Goal: Task Accomplishment & Management: Manage account settings

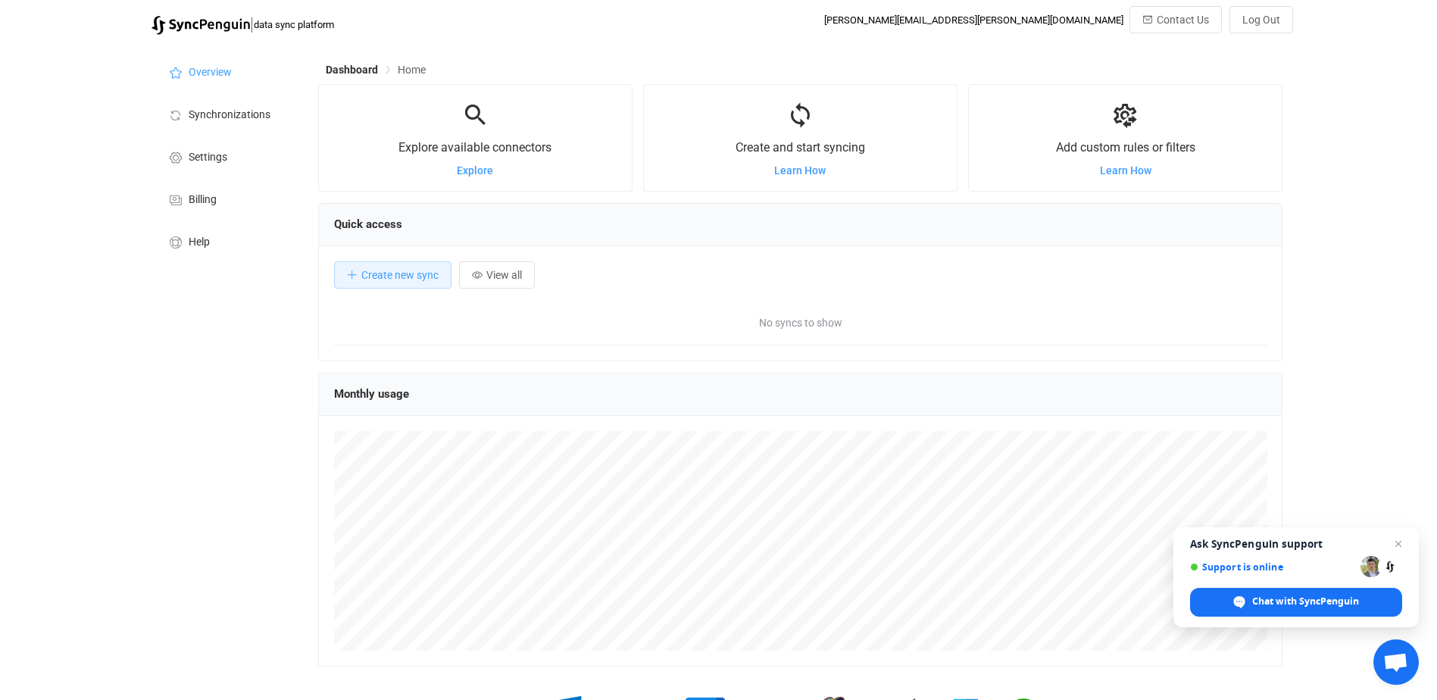
scroll to position [294, 964]
click at [211, 110] on span "Synchronizations" at bounding box center [230, 115] width 82 height 12
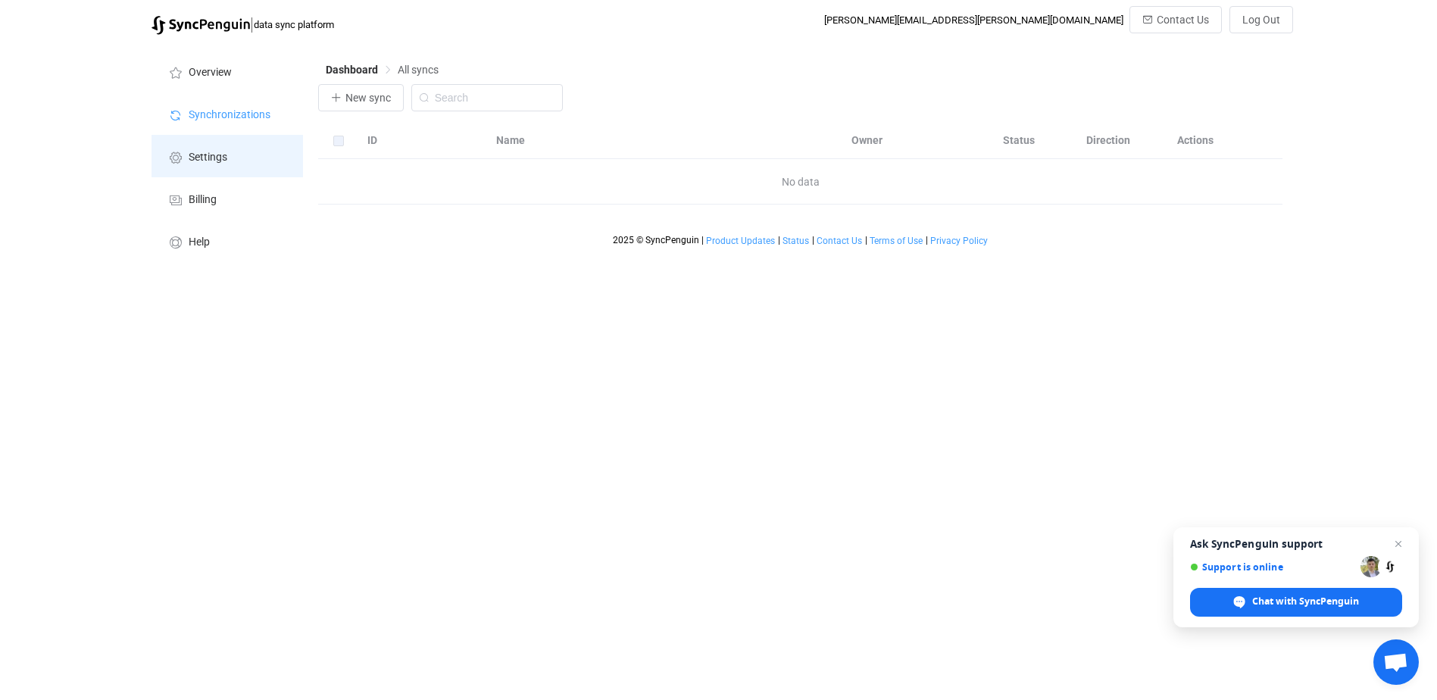
click at [210, 153] on span "Settings" at bounding box center [208, 157] width 39 height 12
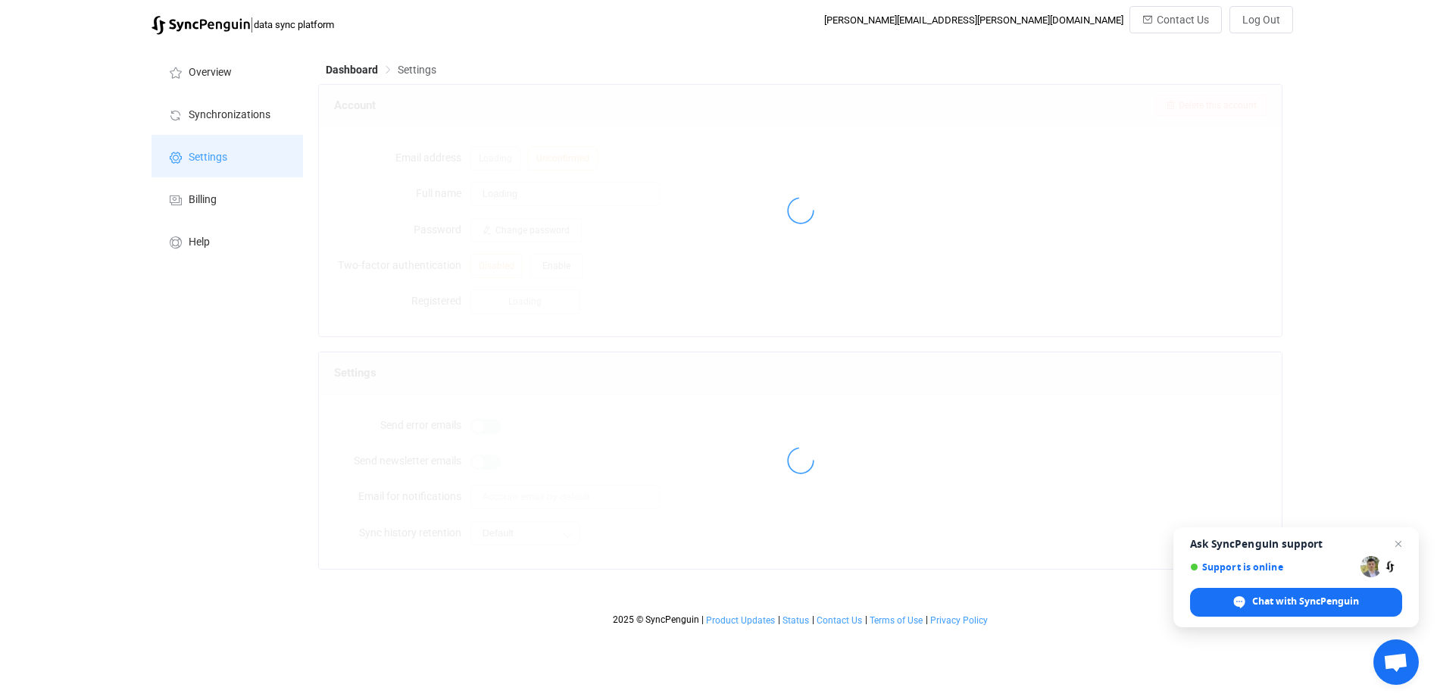
type input "Richard Savino"
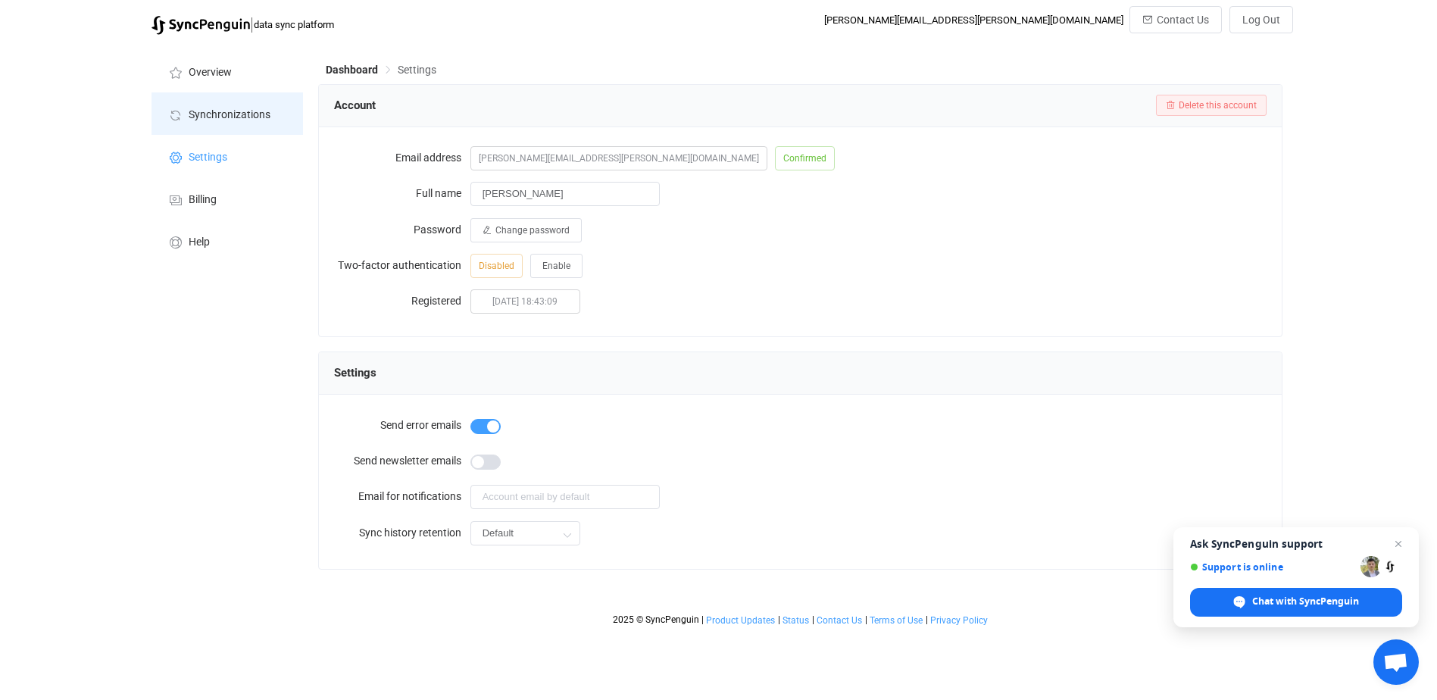
click at [245, 109] on span "Synchronizations" at bounding box center [230, 115] width 82 height 12
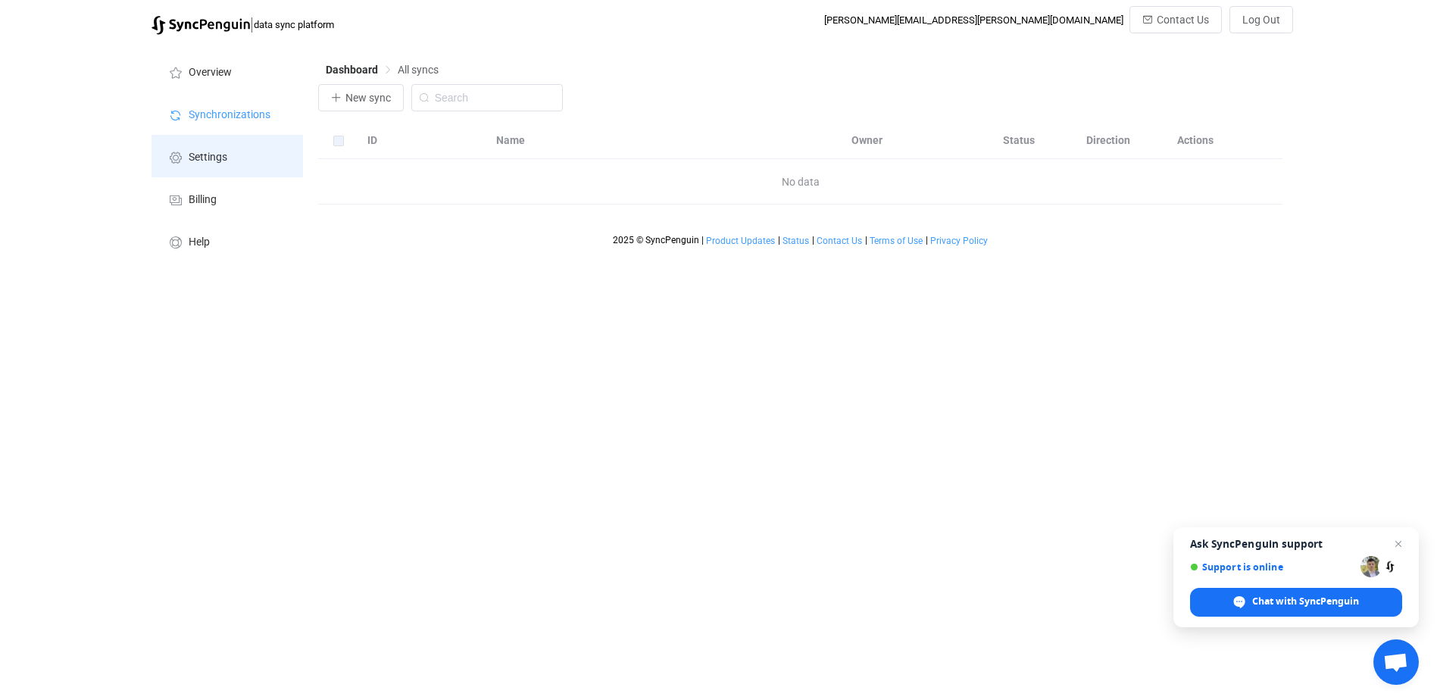
click at [214, 149] on li "Settings" at bounding box center [226, 156] width 151 height 42
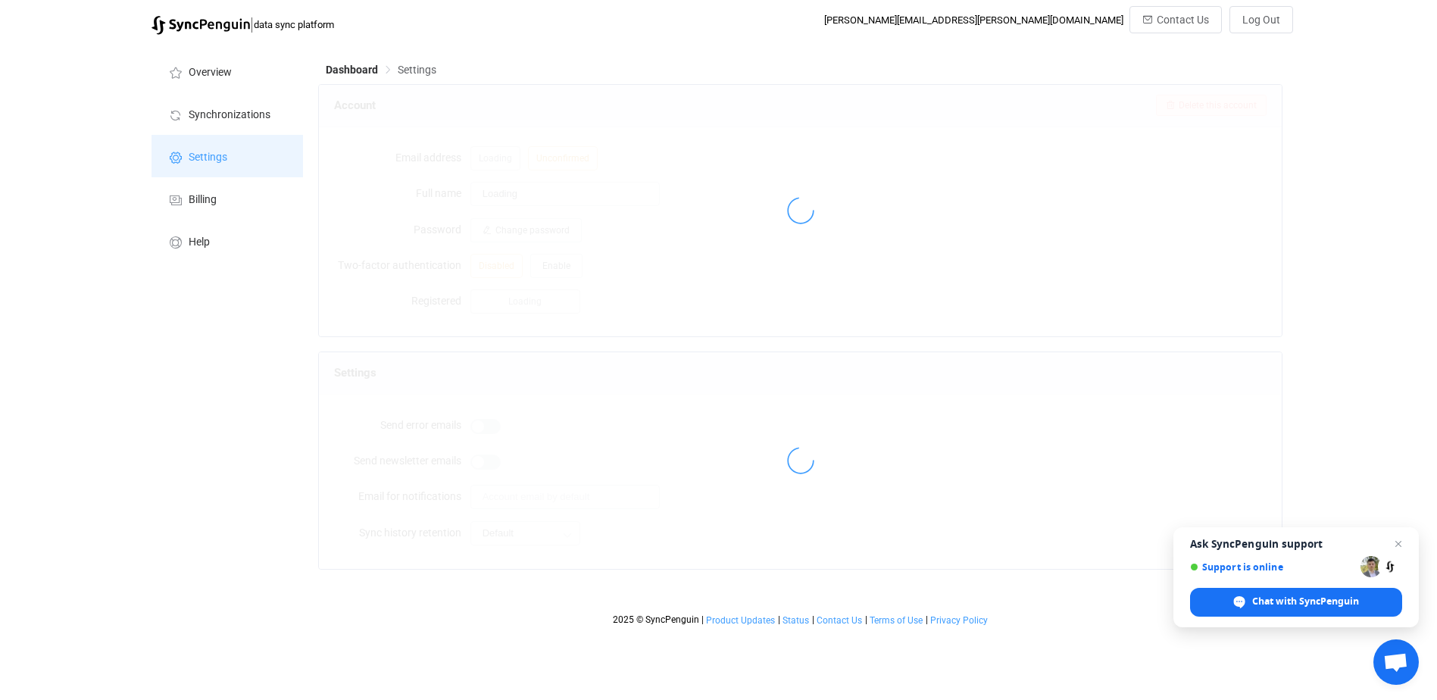
type input "Richard Savino"
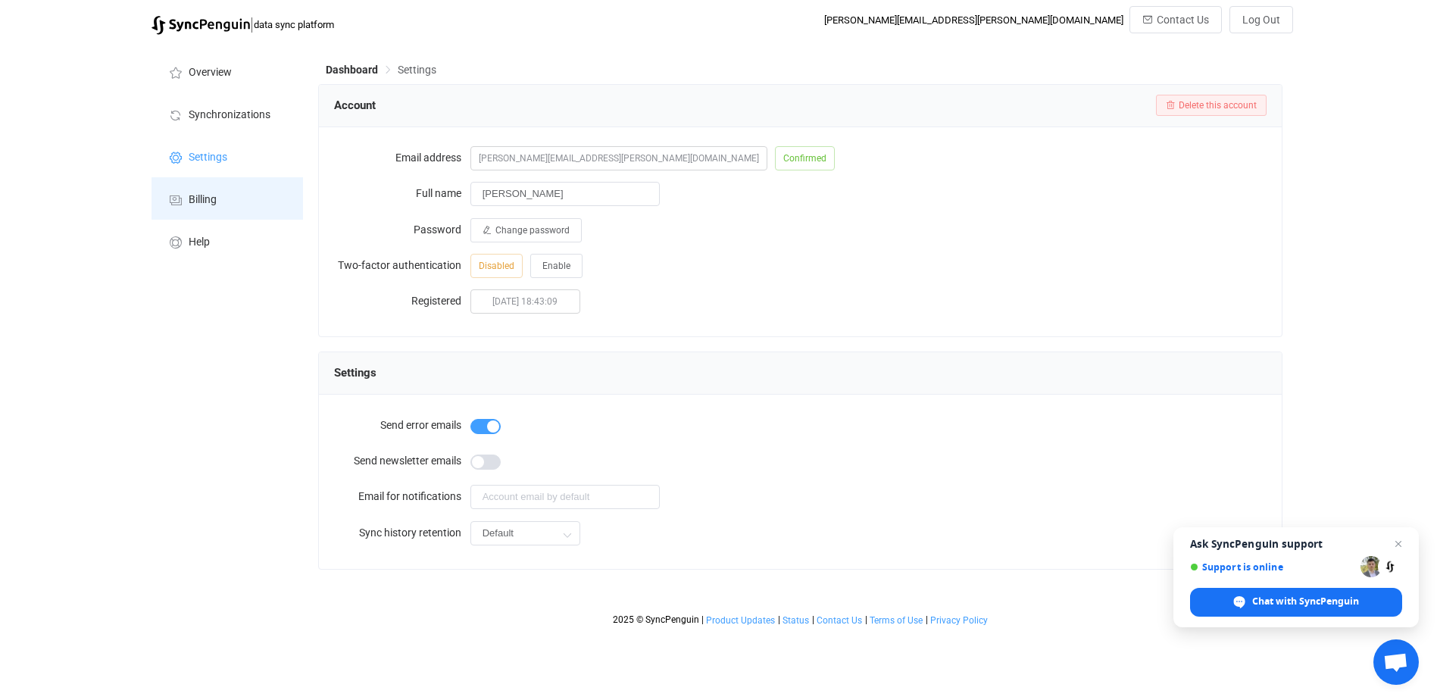
click at [209, 194] on span "Billing" at bounding box center [203, 200] width 28 height 12
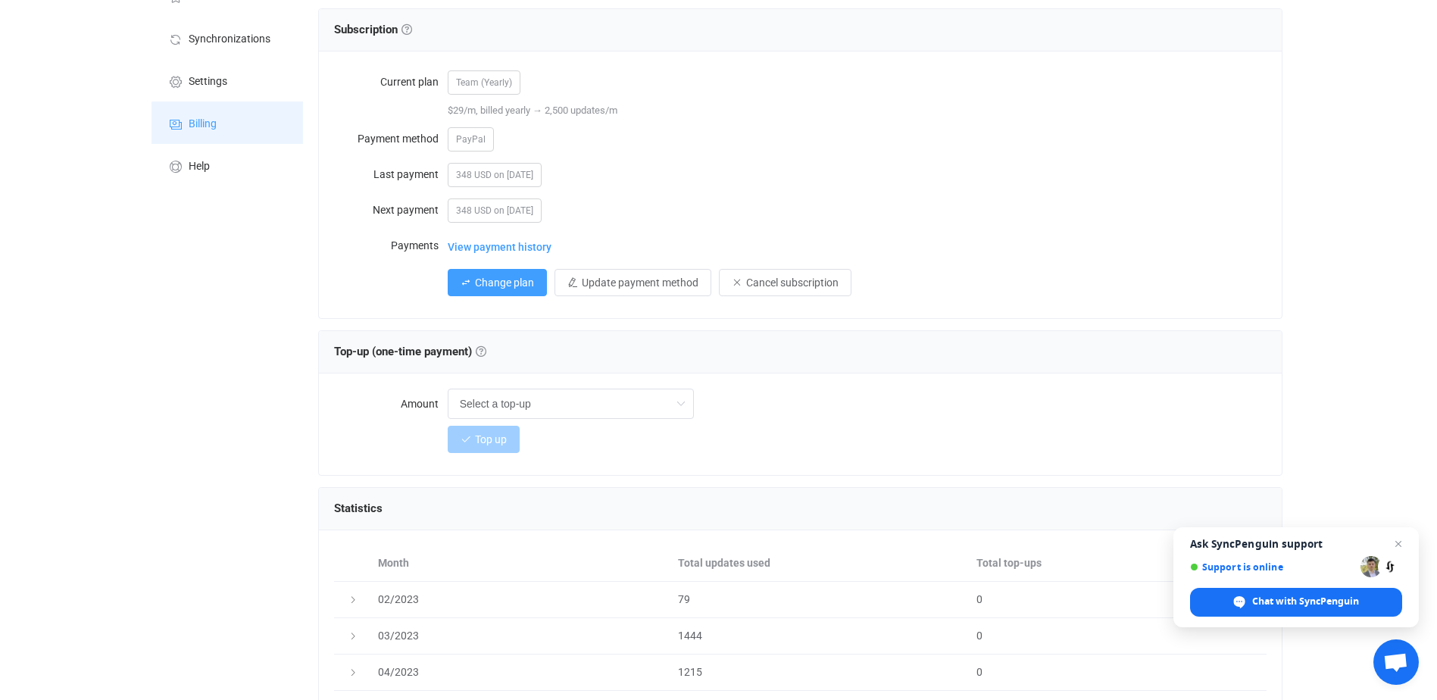
scroll to position [151, 0]
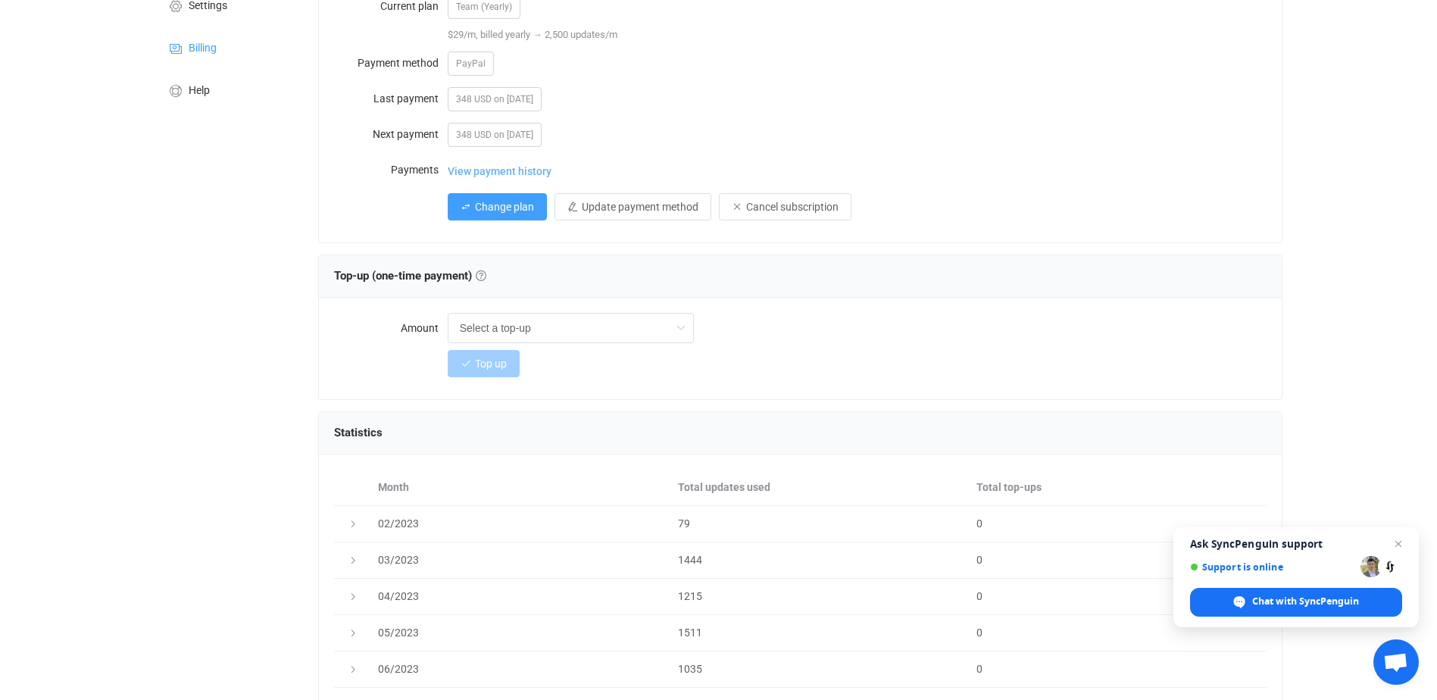
click at [504, 166] on span "View payment history" at bounding box center [500, 171] width 104 height 30
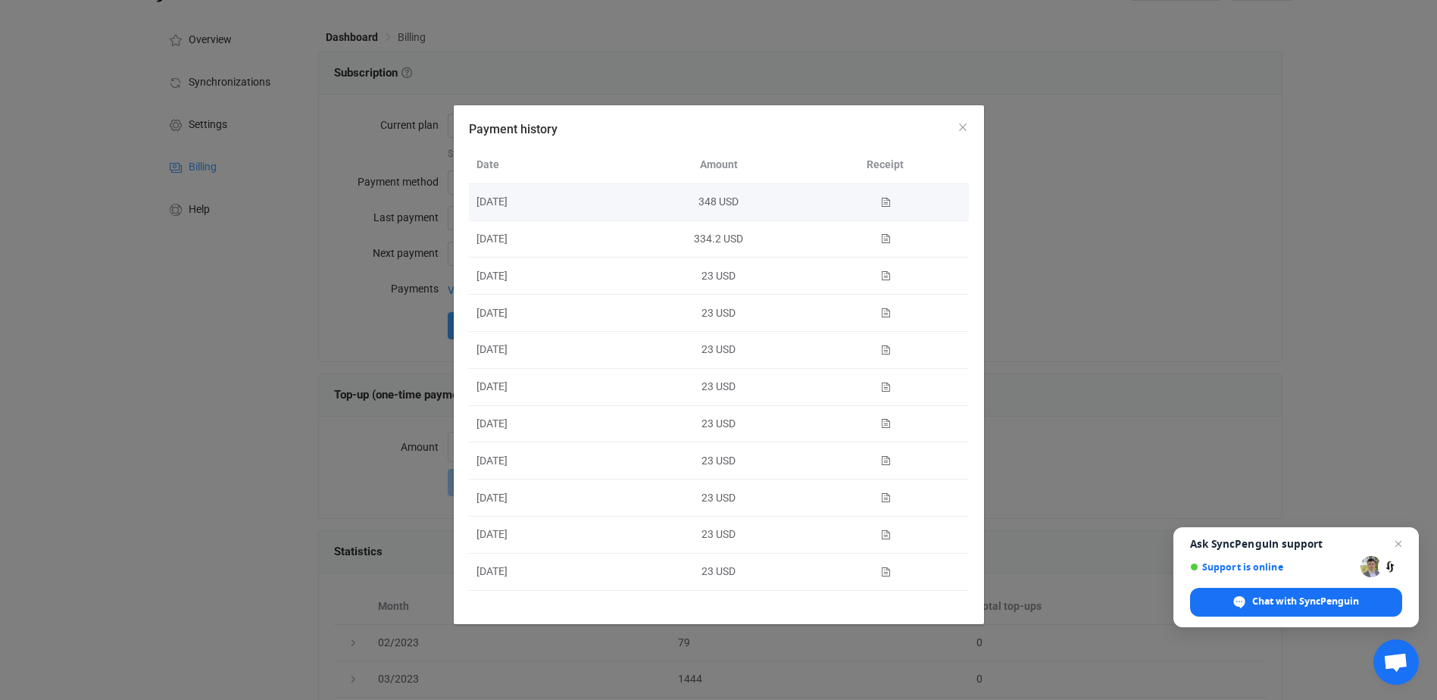
scroll to position [0, 0]
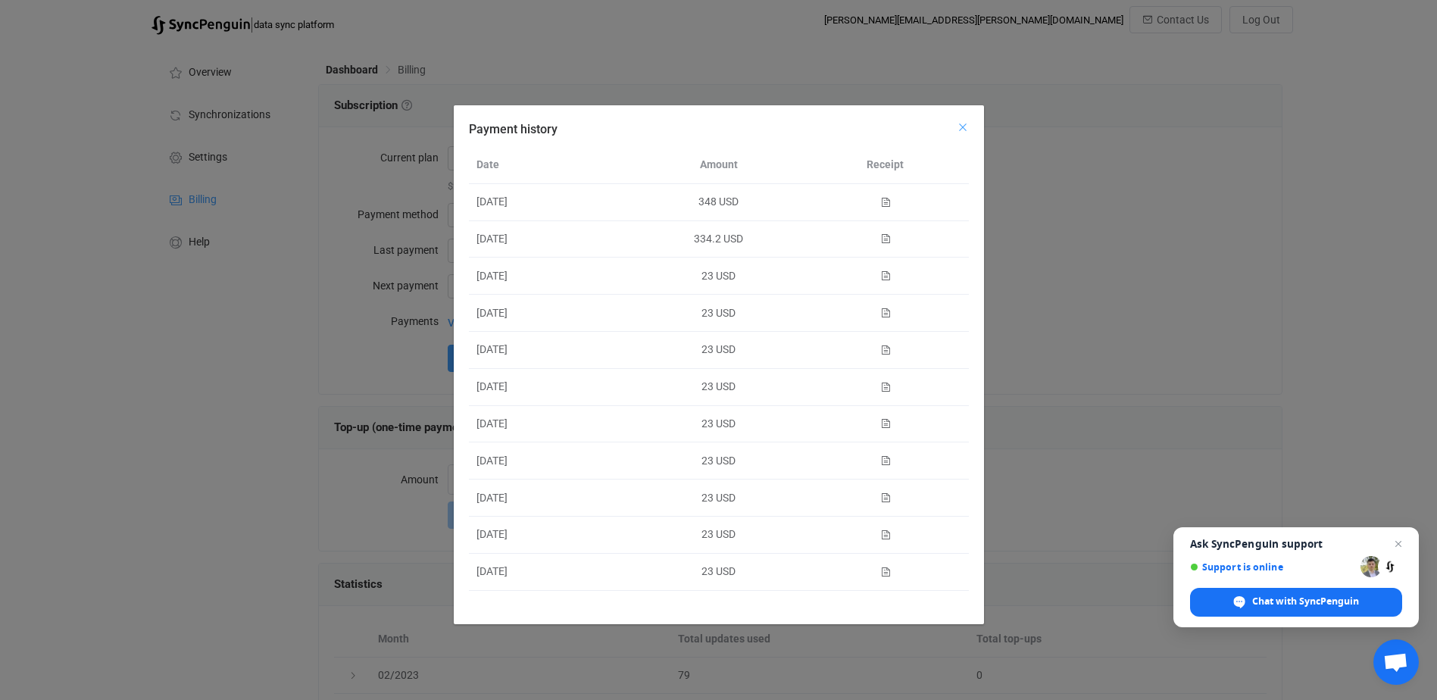
click at [960, 126] on icon "Close" at bounding box center [963, 127] width 12 height 12
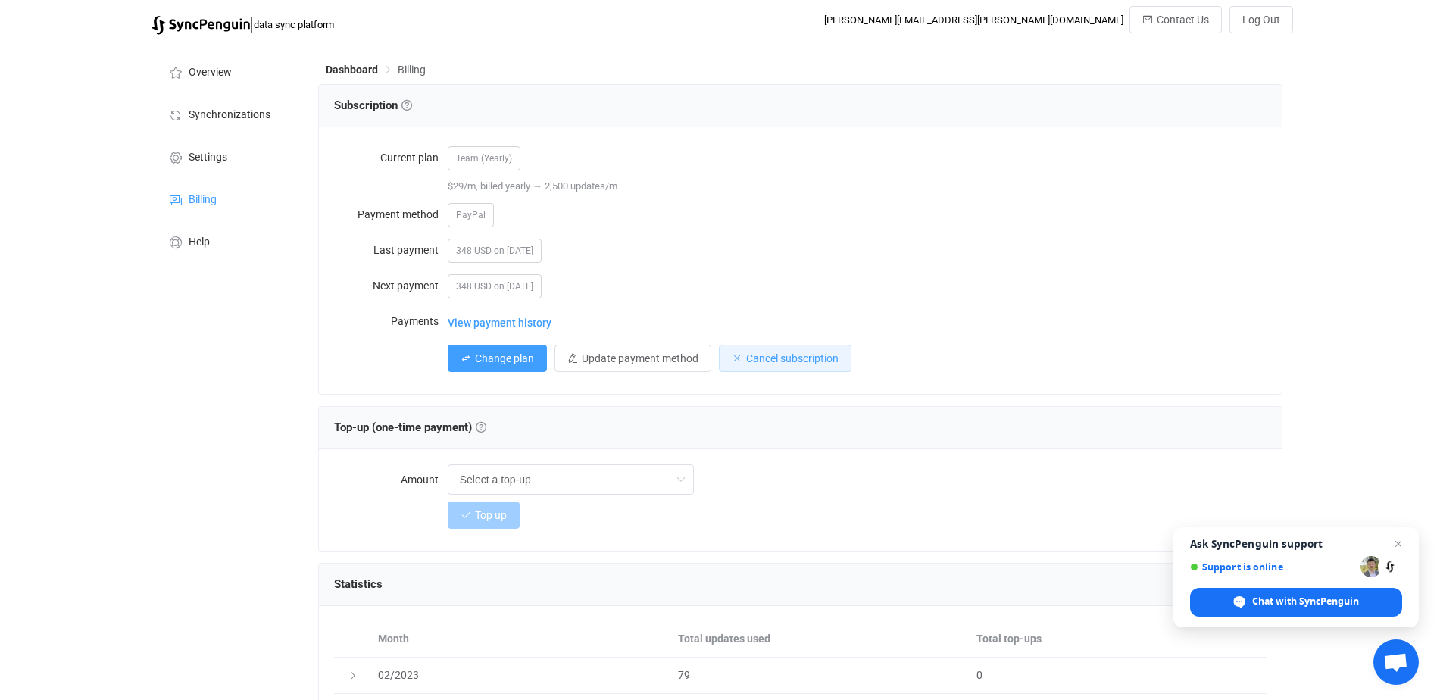
click at [766, 352] on span "Cancel subscription" at bounding box center [792, 358] width 92 height 12
click at [867, 437] on span "Confirm" at bounding box center [873, 436] width 32 height 11
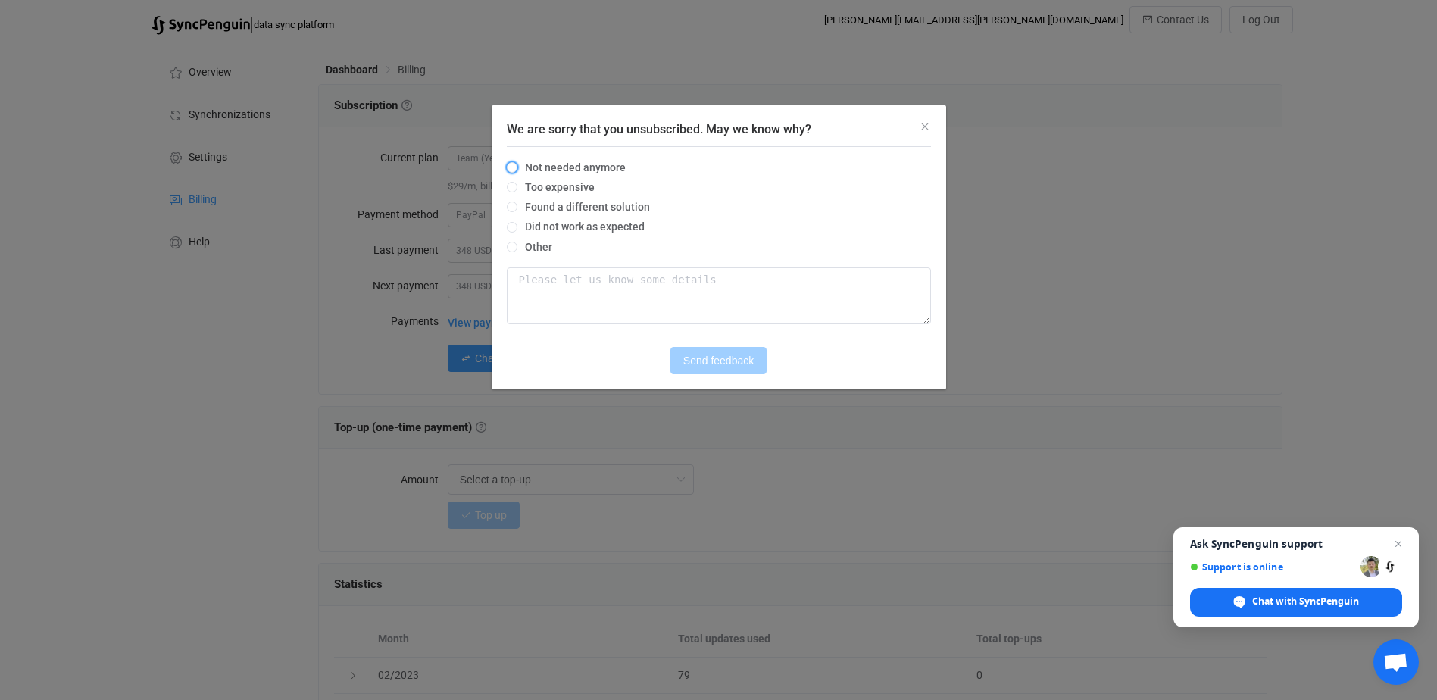
click at [532, 165] on span "Not needed anymore" at bounding box center [571, 167] width 108 height 12
click at [517, 165] on input "Not needed anymore" at bounding box center [512, 168] width 11 height 12
radio input "true"
click at [720, 365] on span "Send feedback" at bounding box center [718, 360] width 70 height 12
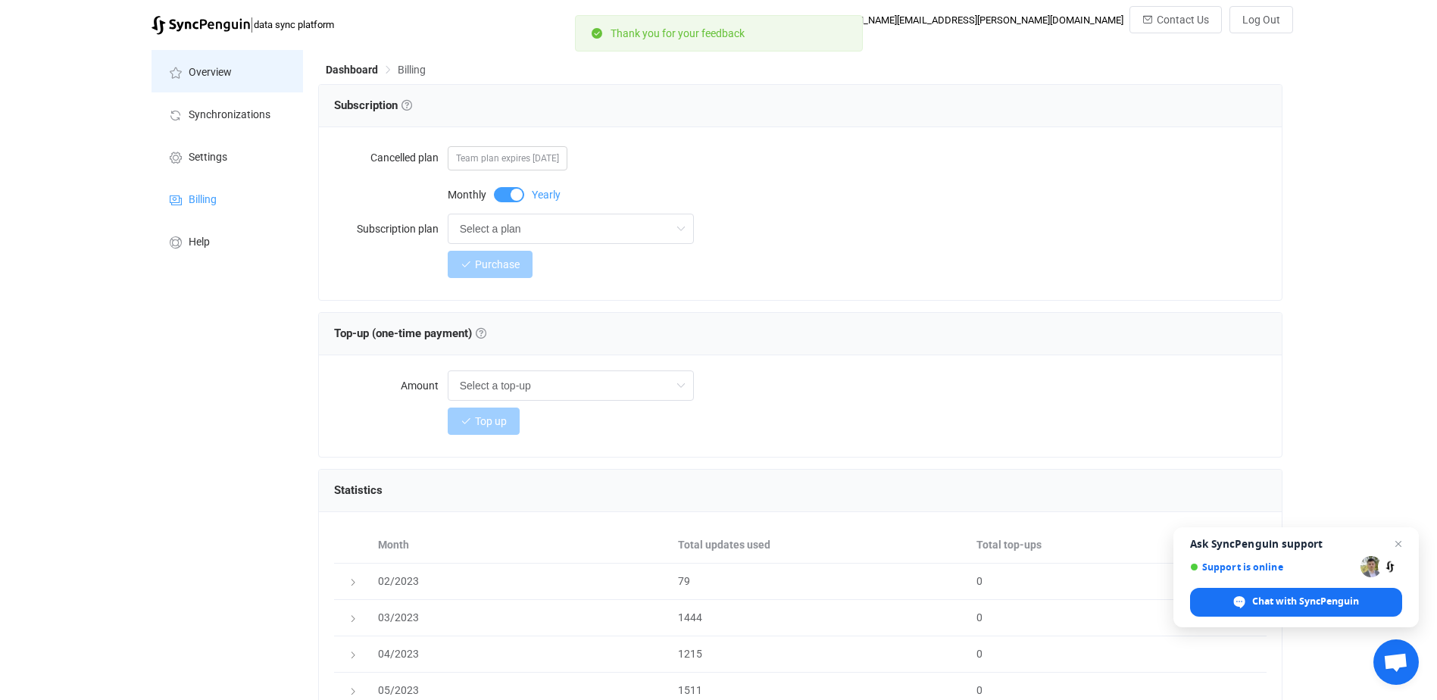
click at [205, 69] on span "Overview" at bounding box center [210, 73] width 43 height 12
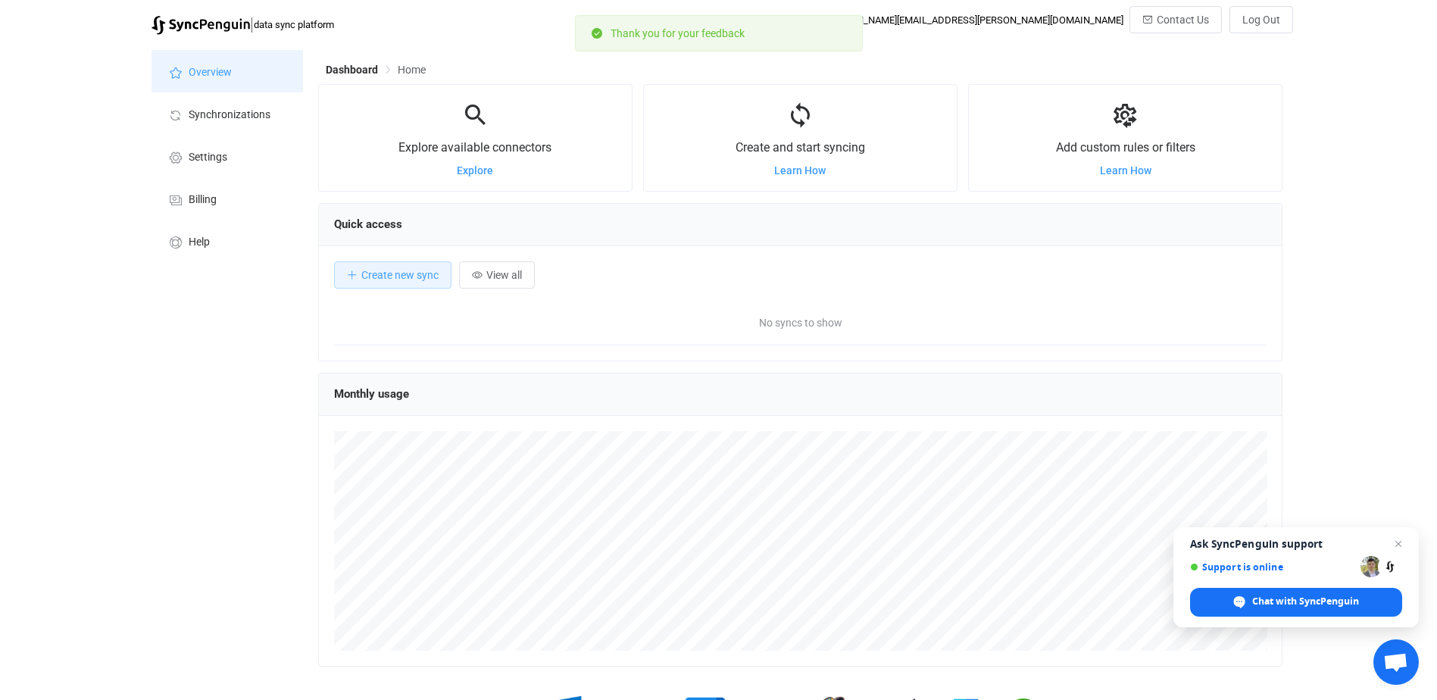
scroll to position [294, 964]
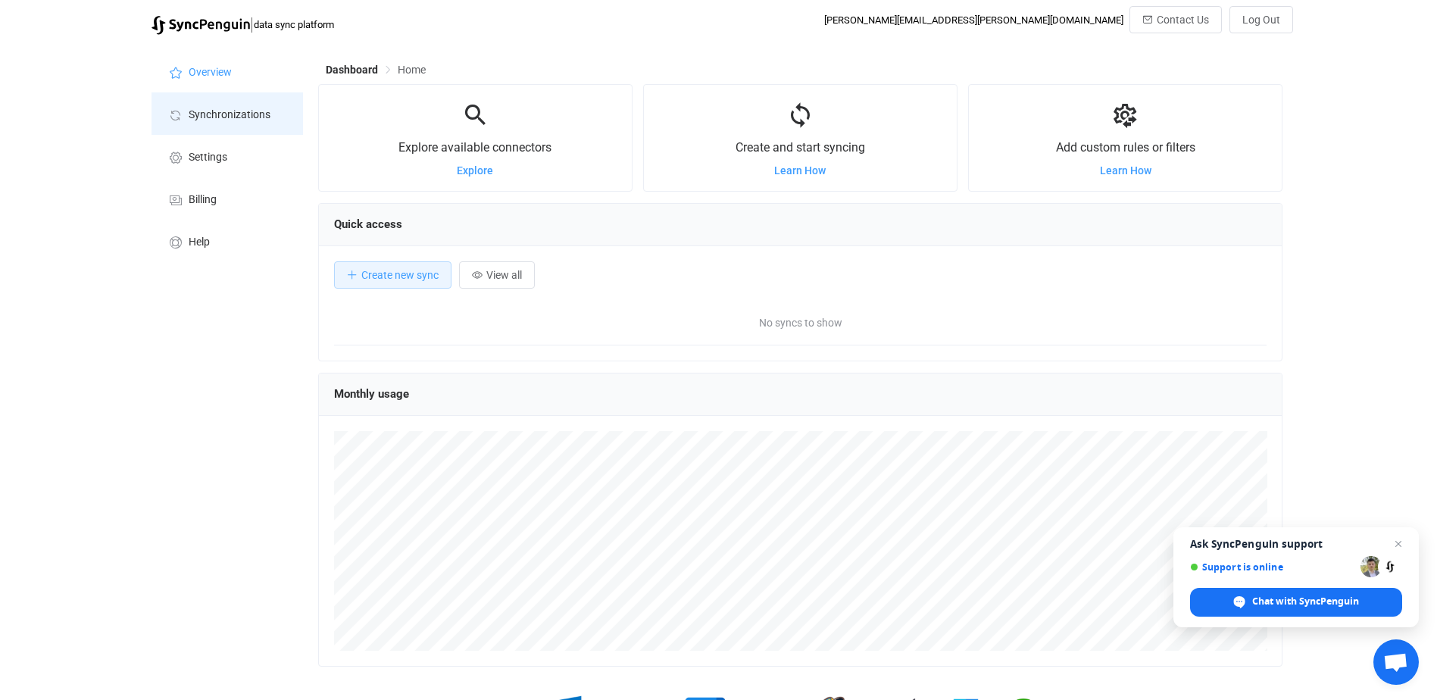
click at [226, 122] on li "Synchronizations" at bounding box center [226, 113] width 151 height 42
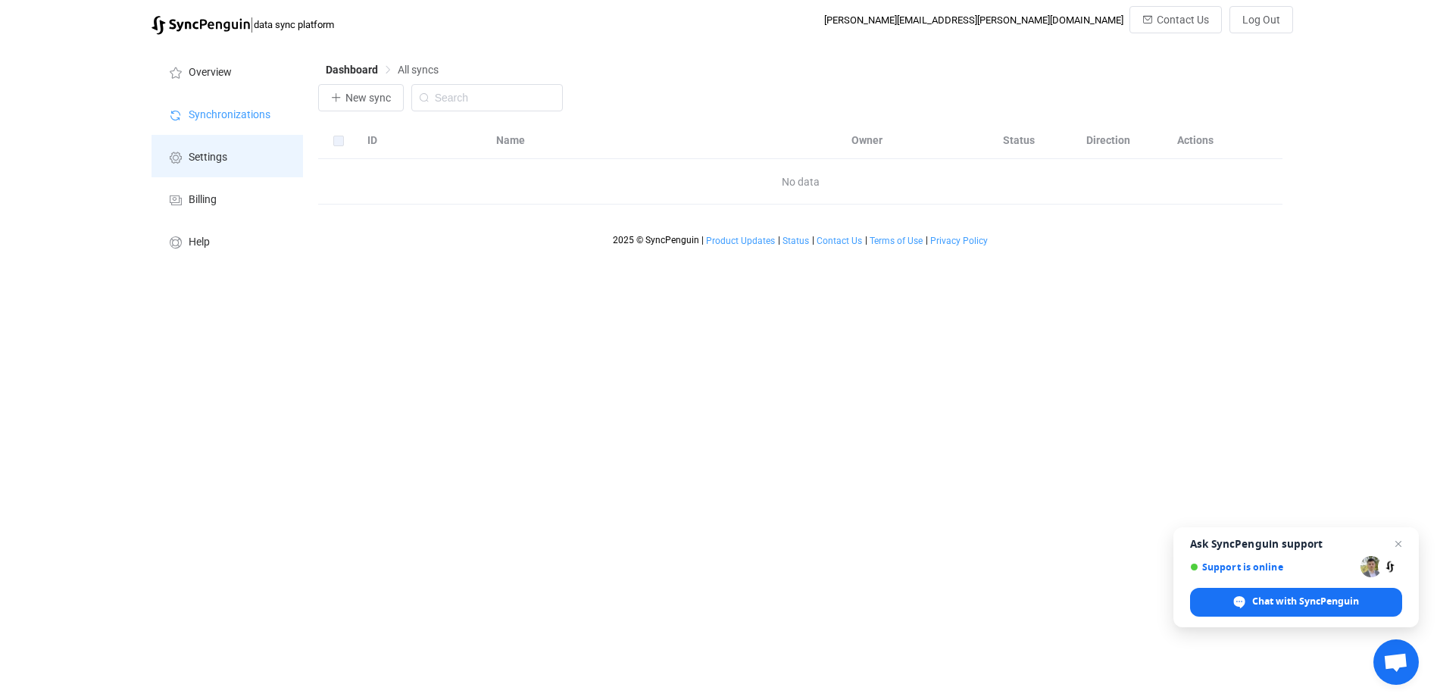
click at [215, 157] on span "Settings" at bounding box center [208, 157] width 39 height 12
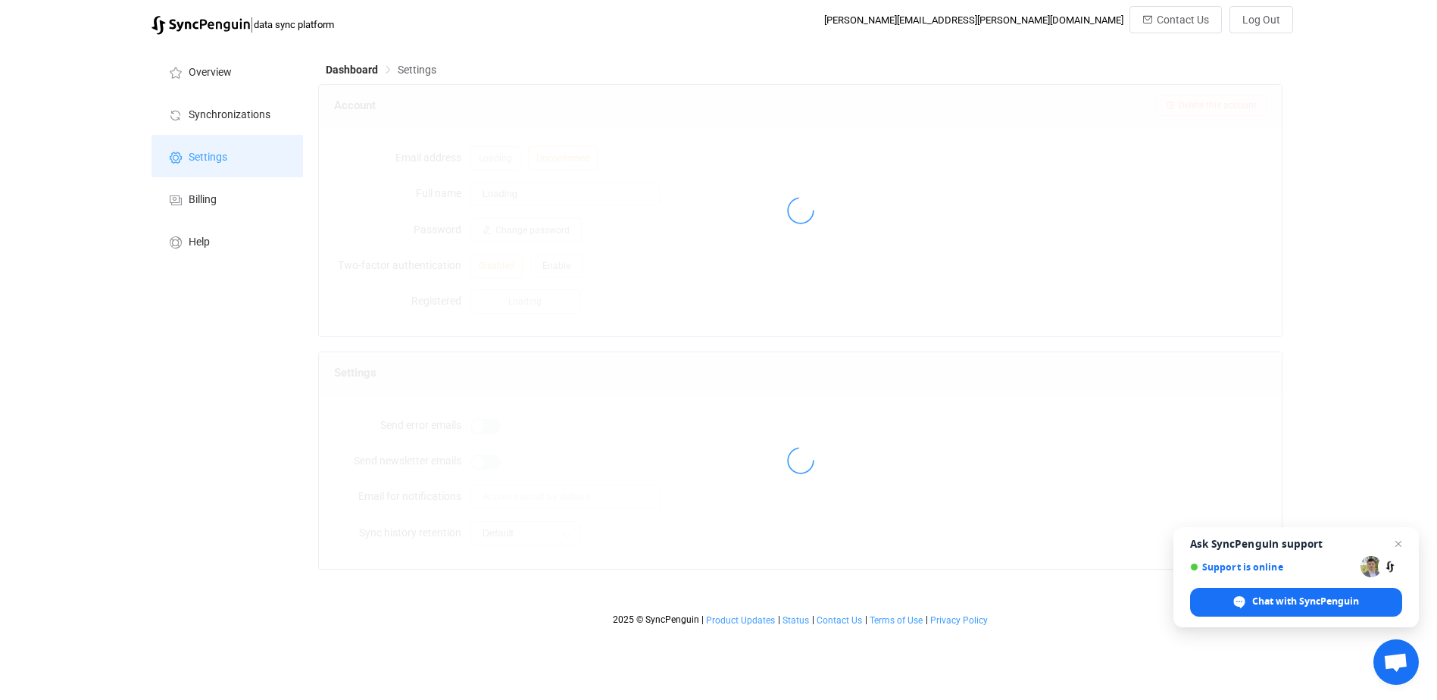
type input "Richard Savino"
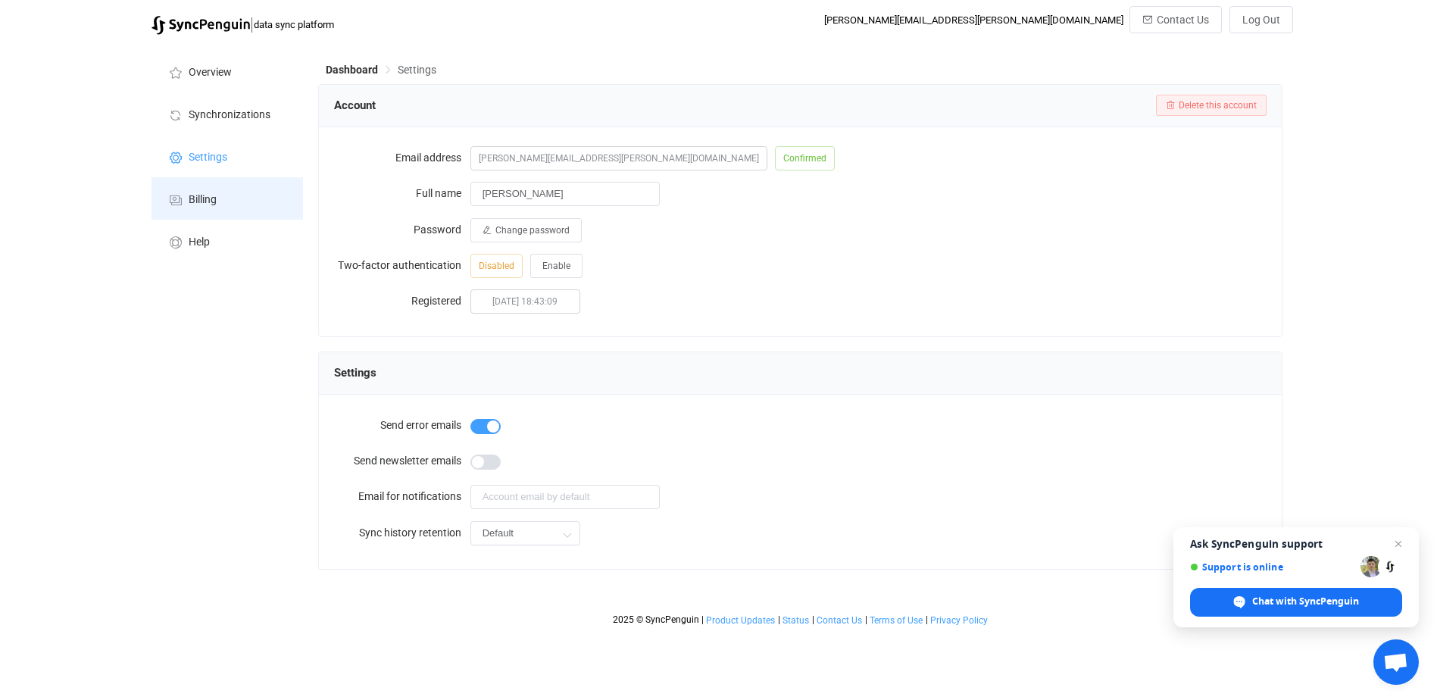
click at [208, 187] on li "Billing" at bounding box center [226, 198] width 151 height 42
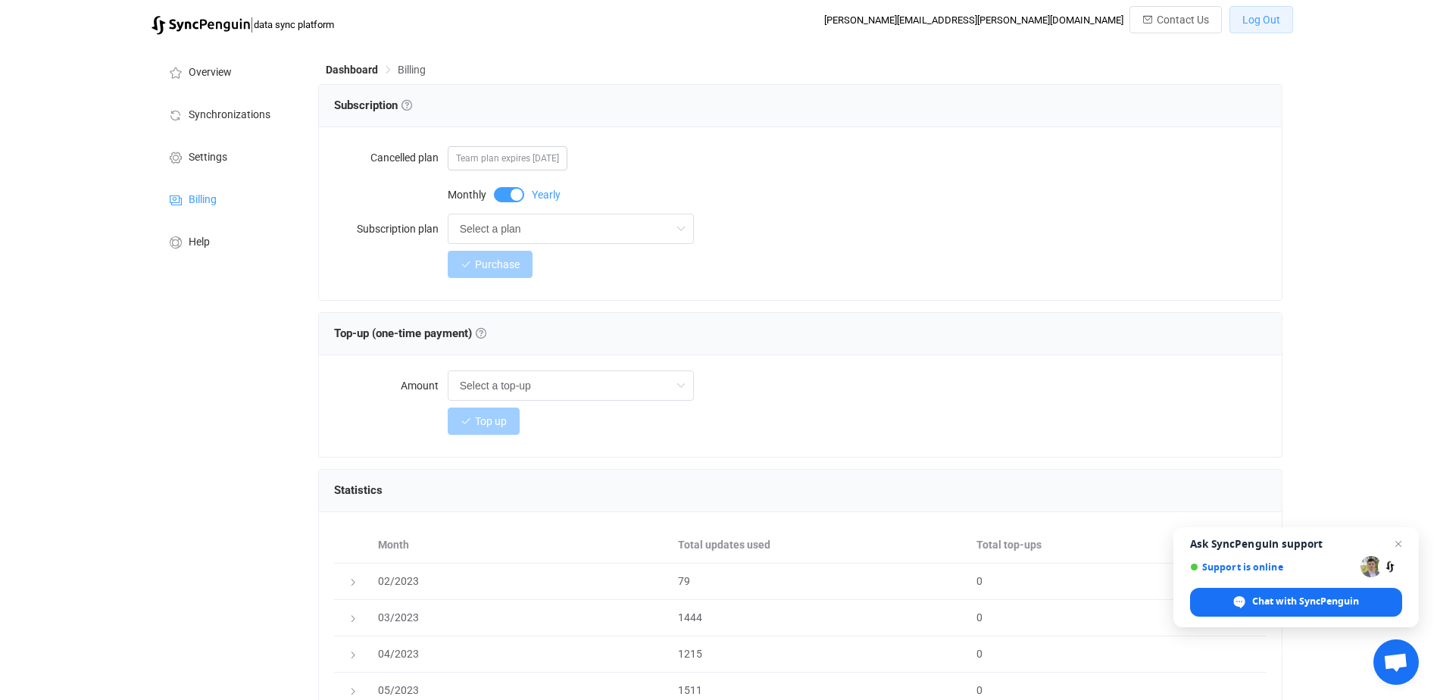
click at [1254, 15] on span "Log Out" at bounding box center [1261, 20] width 38 height 12
